Goal: Information Seeking & Learning: Learn about a topic

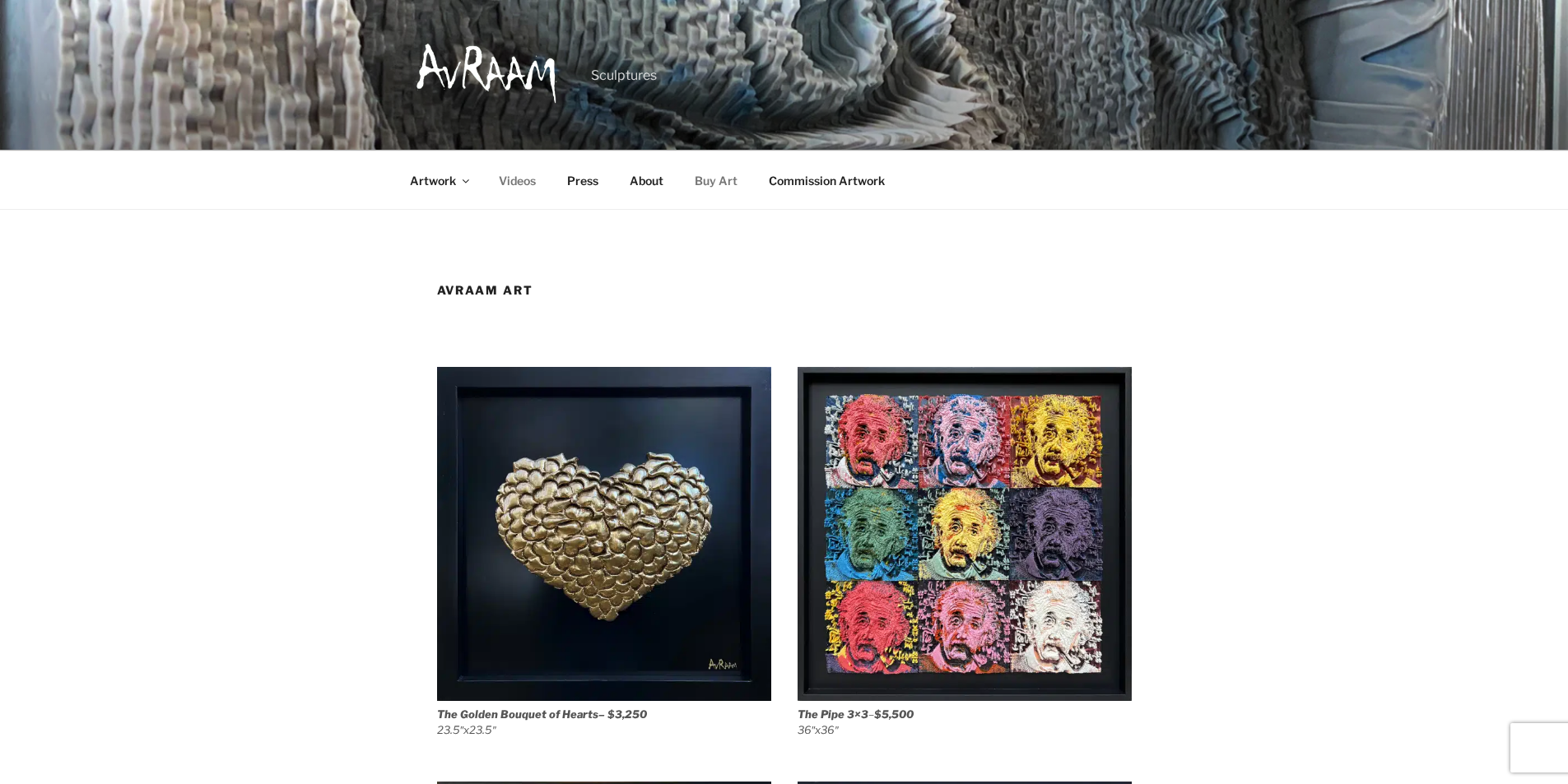
click at [489, 160] on link "Videos" at bounding box center [517, 180] width 66 height 41
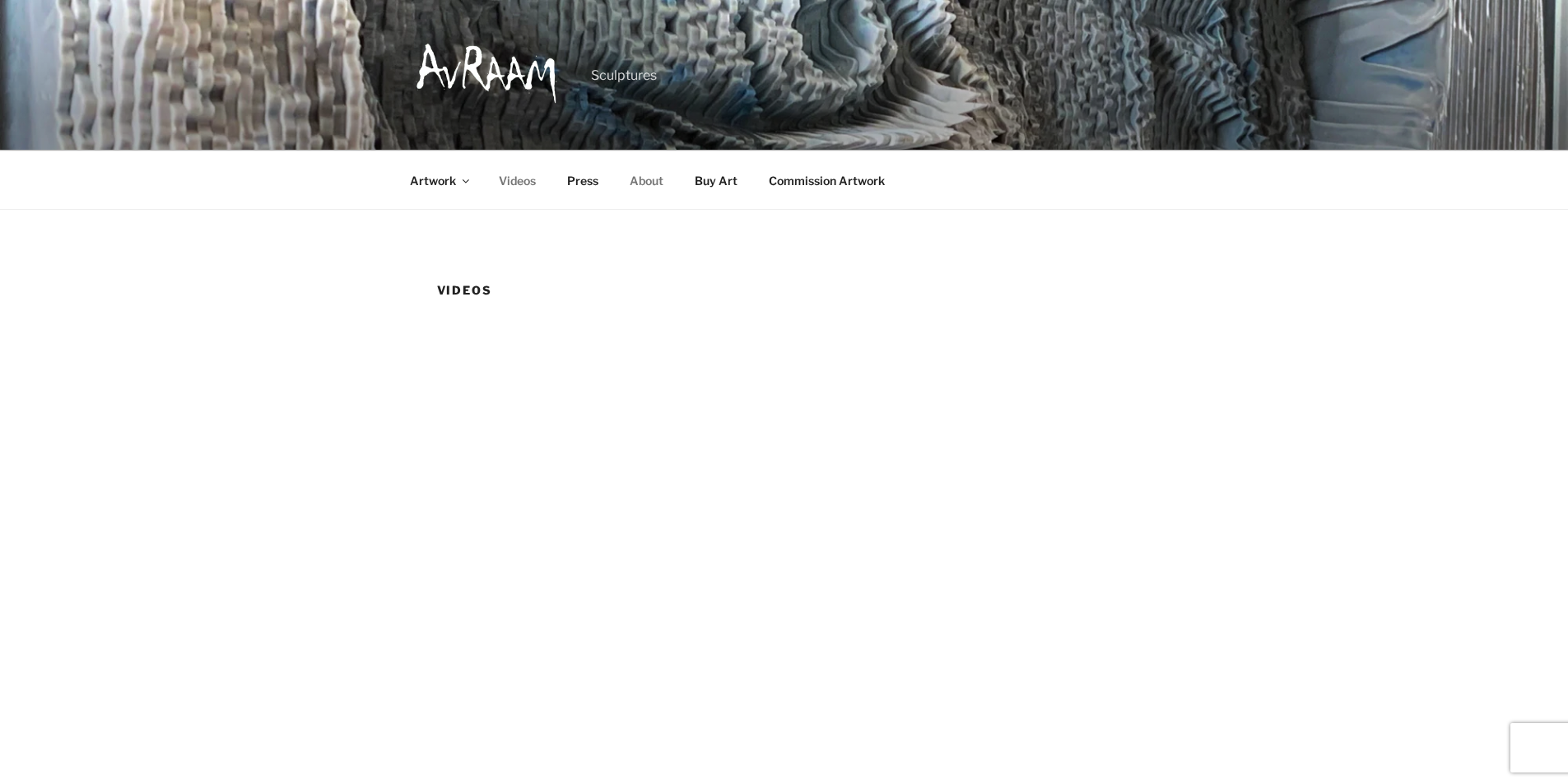
click at [628, 160] on link "About" at bounding box center [647, 180] width 63 height 41
